Goal: Check status: Check status

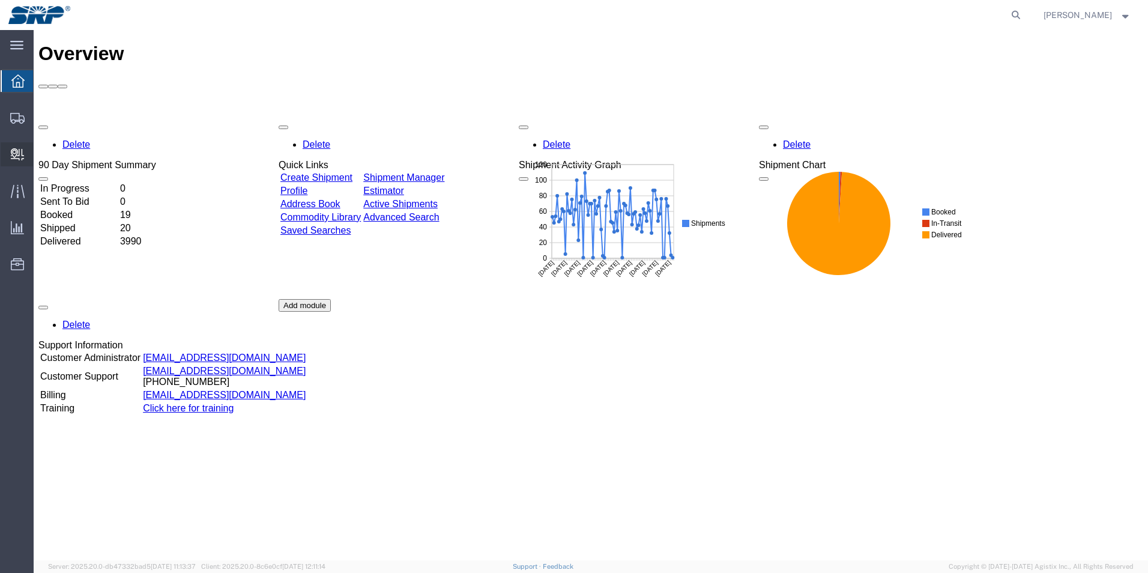
click at [41, 152] on span "Internal Delivery" at bounding box center [37, 154] width 8 height 24
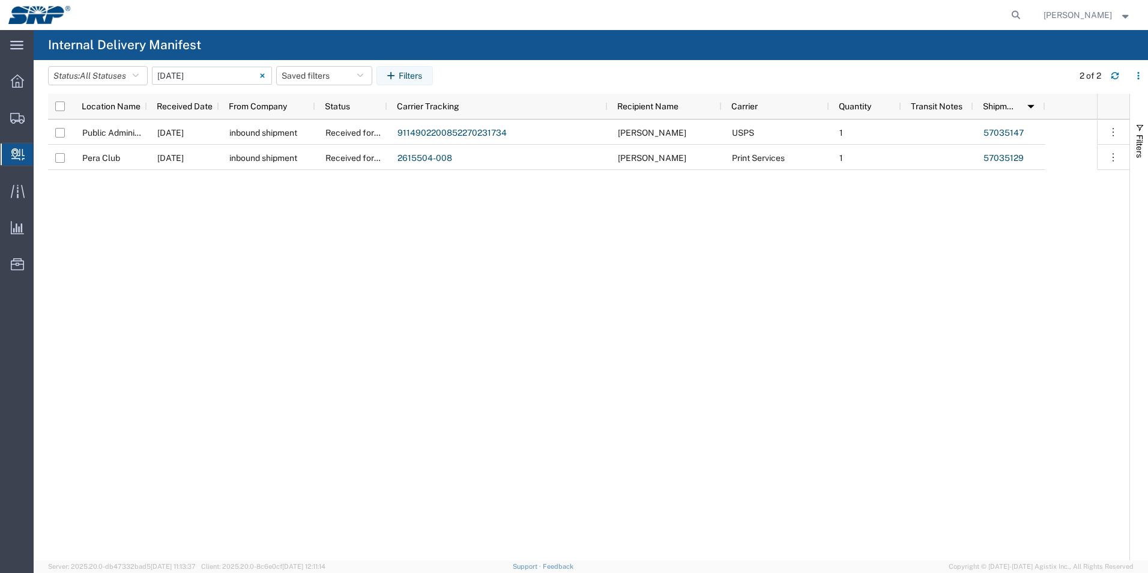
click at [194, 77] on input "10/06/2025 - 10/06/2025" at bounding box center [212, 76] width 120 height 18
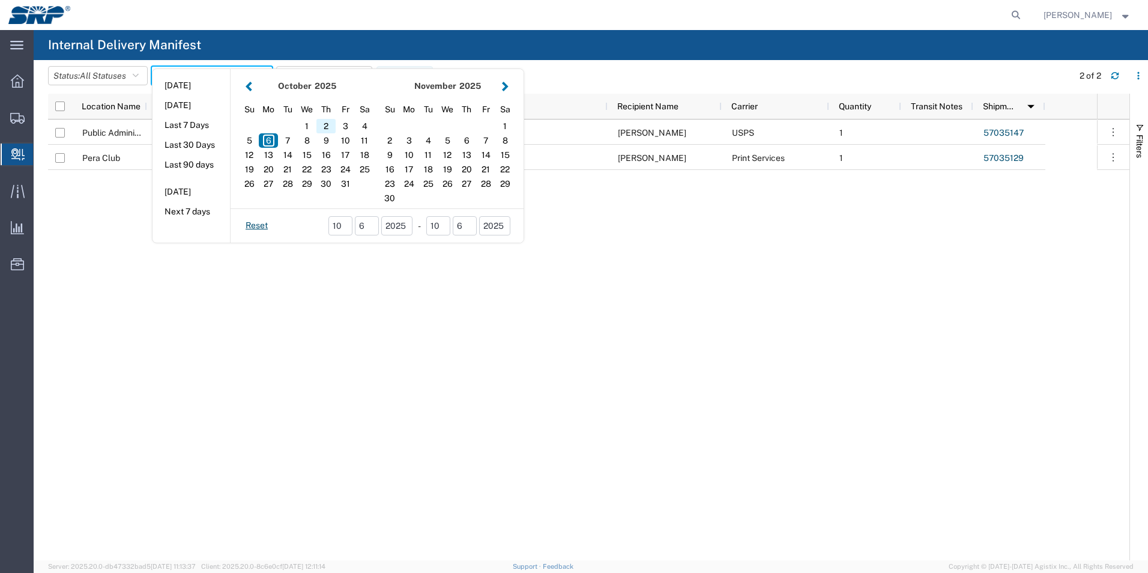
click at [330, 126] on div "2" at bounding box center [326, 126] width 19 height 14
type input "10/02/2025"
type input "10/02/2025 - 10/02/2025"
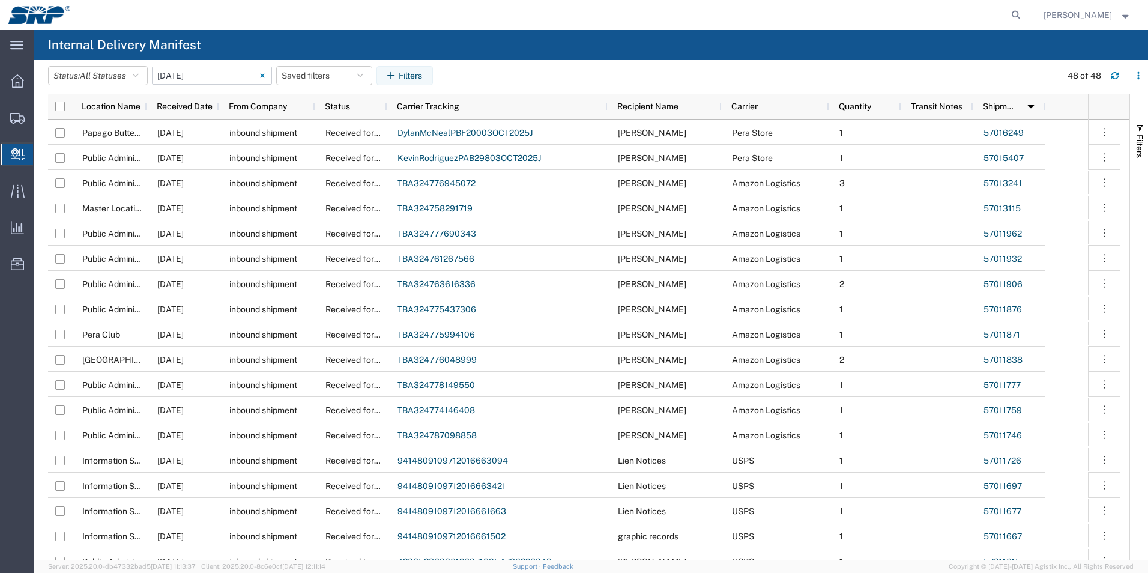
click at [197, 76] on input "10/02/2025 - 10/02/2025" at bounding box center [212, 76] width 120 height 18
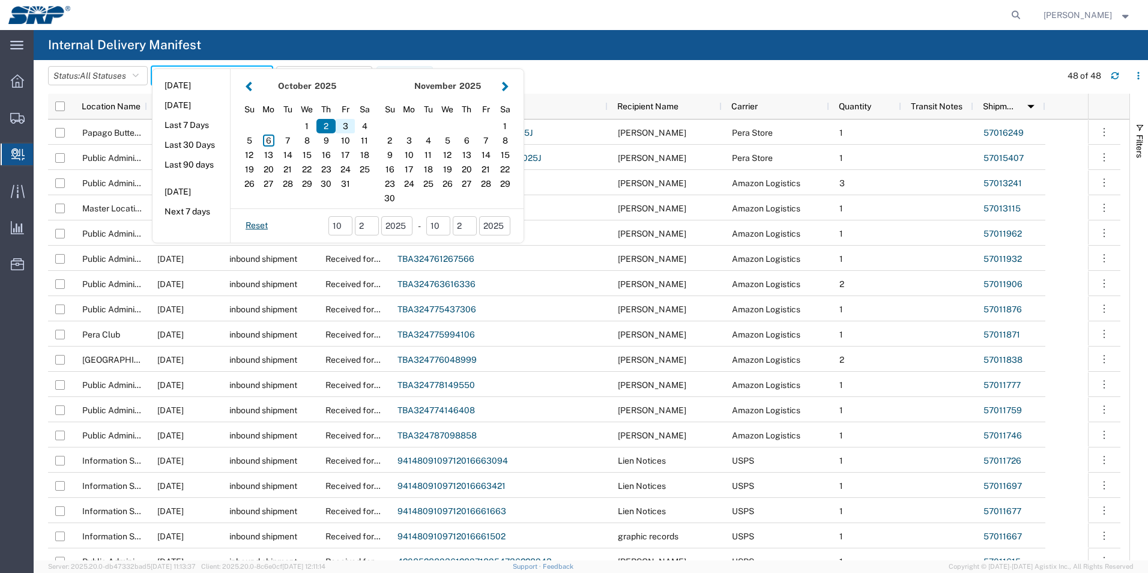
click at [347, 127] on div "3" at bounding box center [345, 126] width 19 height 14
type input "10/03/2025"
type input "10/03/2025 - 10/03/2025"
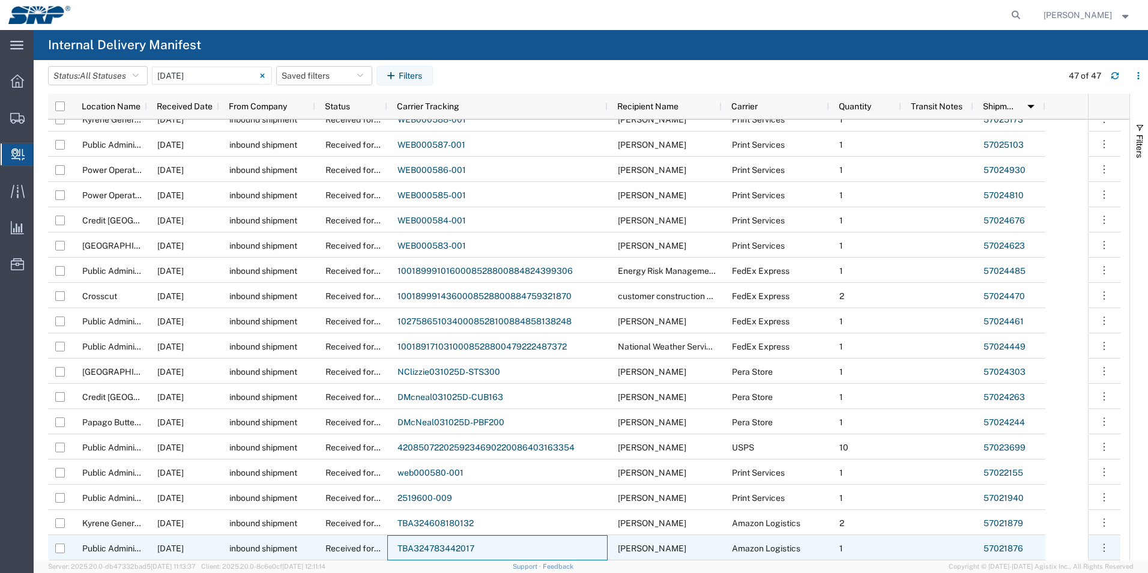
drag, startPoint x: 487, startPoint y: 542, endPoint x: 407, endPoint y: 547, distance: 80.1
click at [407, 547] on div "TBA324783442017" at bounding box center [497, 547] width 220 height 25
